Goal: Navigation & Orientation: Find specific page/section

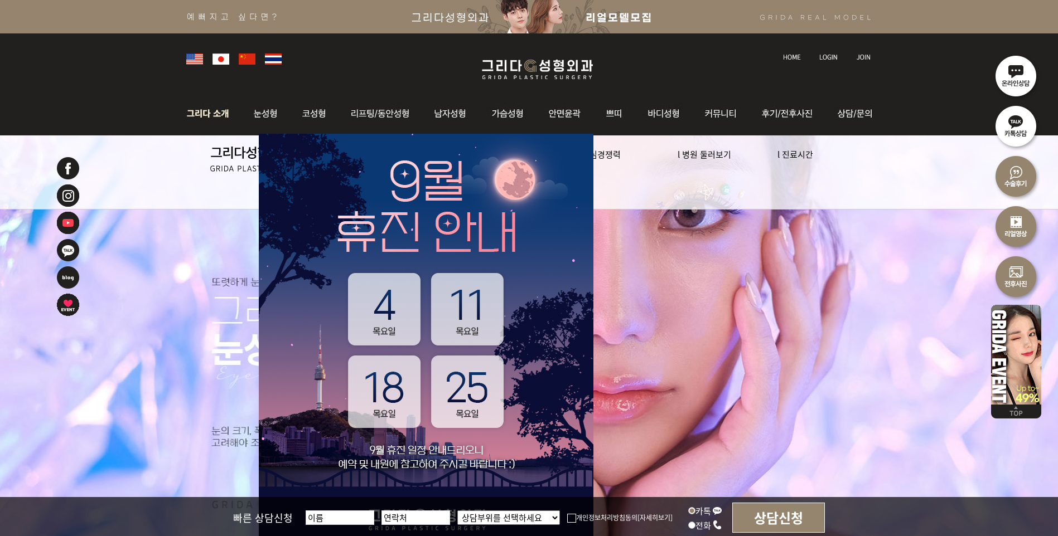
click at [207, 112] on img at bounding box center [211, 113] width 60 height 43
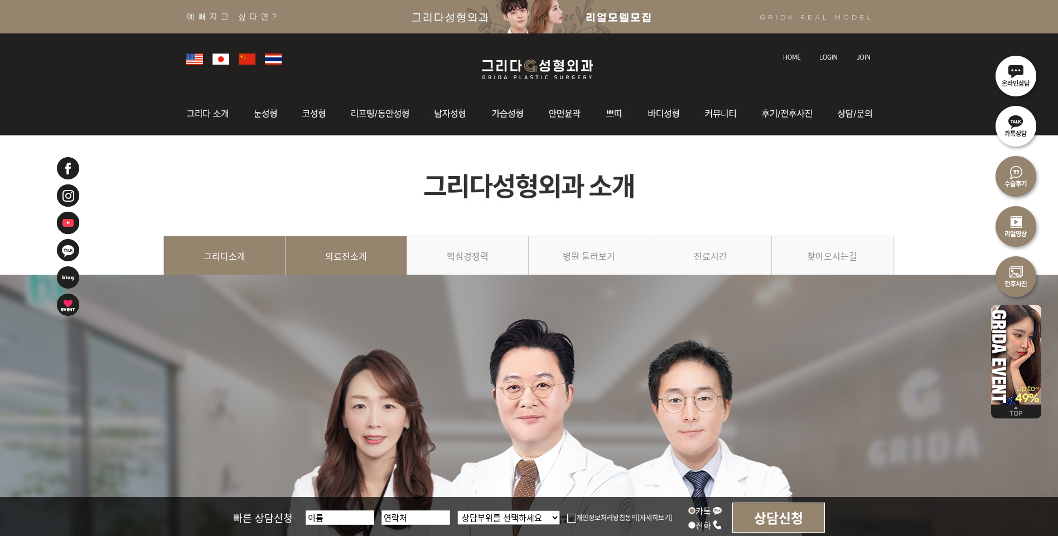
click at [361, 263] on link "의료진소개" at bounding box center [347, 261] width 122 height 51
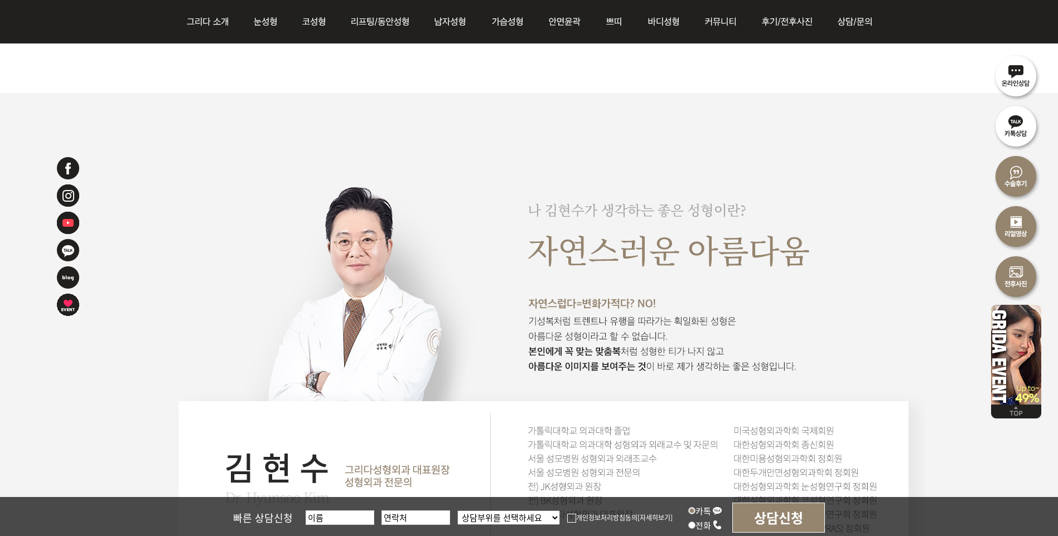
scroll to position [669, 0]
